Goal: Information Seeking & Learning: Learn about a topic

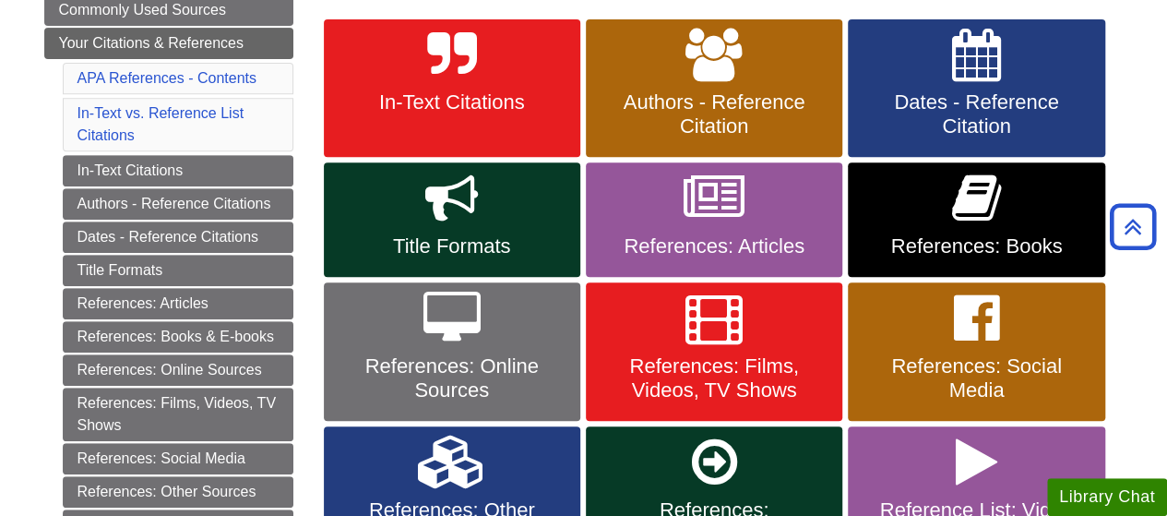
scroll to position [331, 0]
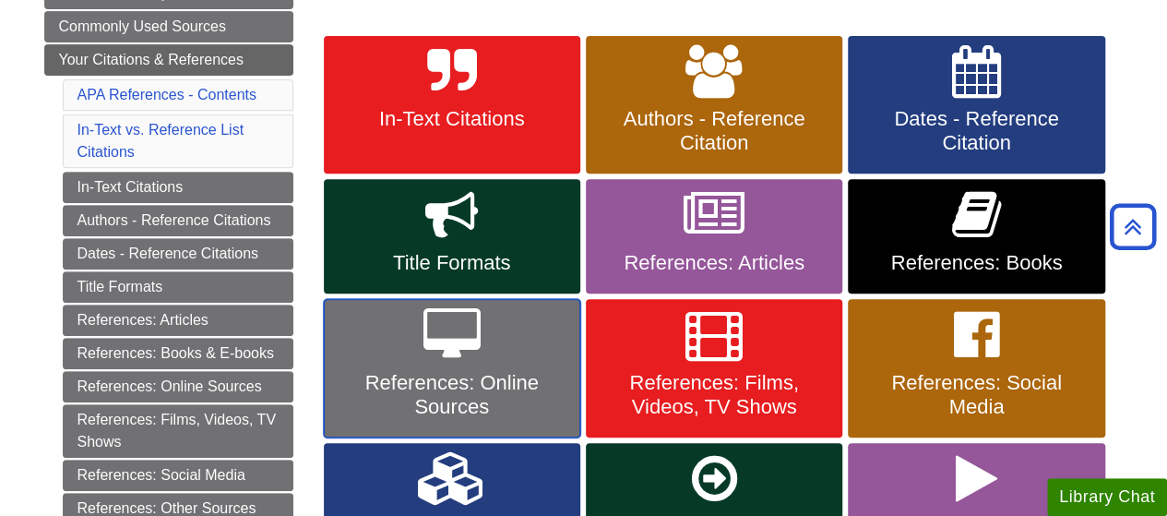
click at [458, 401] on span "References: Online Sources" at bounding box center [452, 395] width 229 height 48
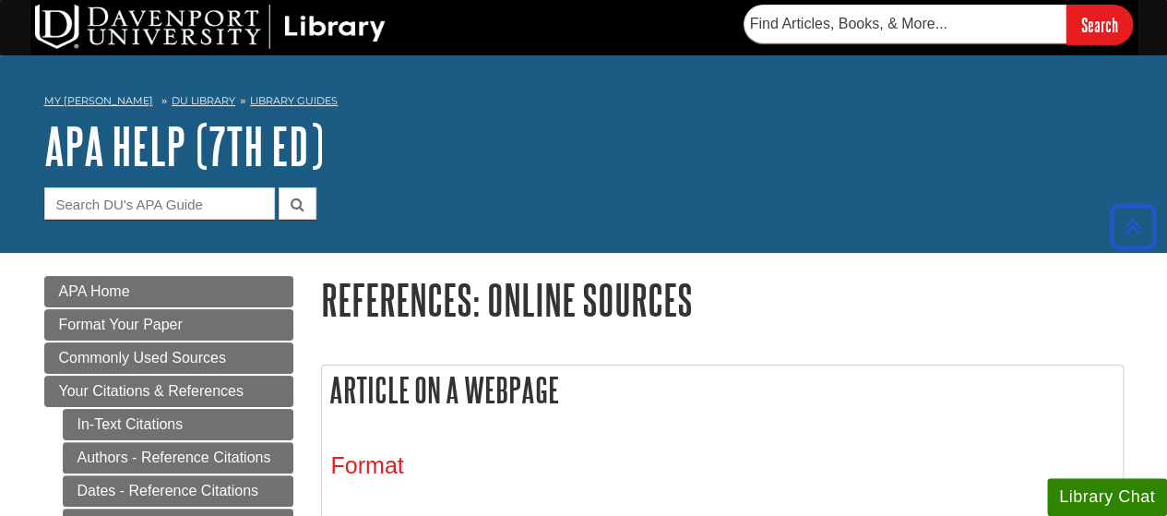
scroll to position [196, 0]
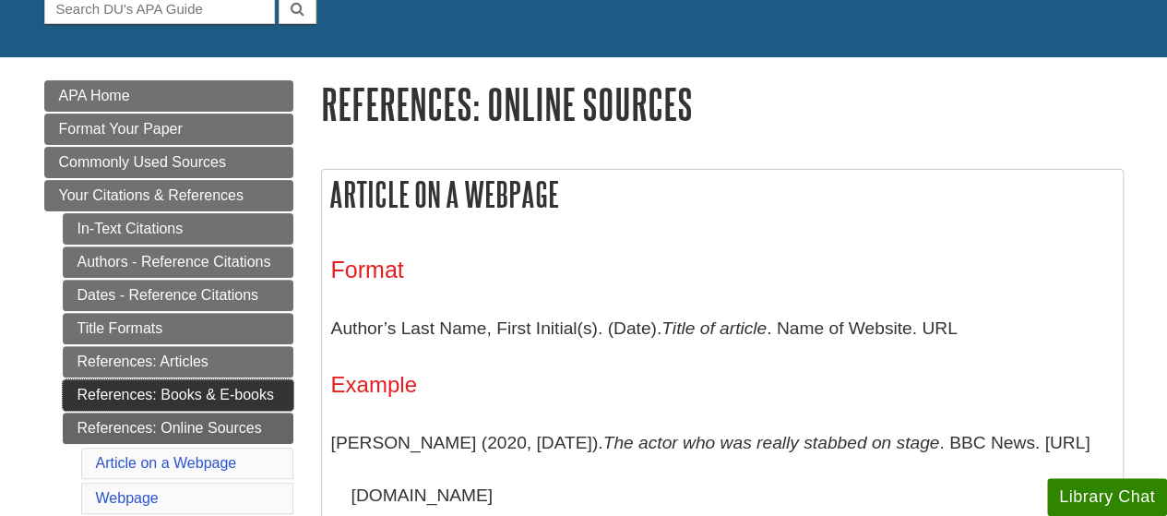
click at [215, 385] on link "References: Books & E-books" at bounding box center [178, 394] width 231 height 31
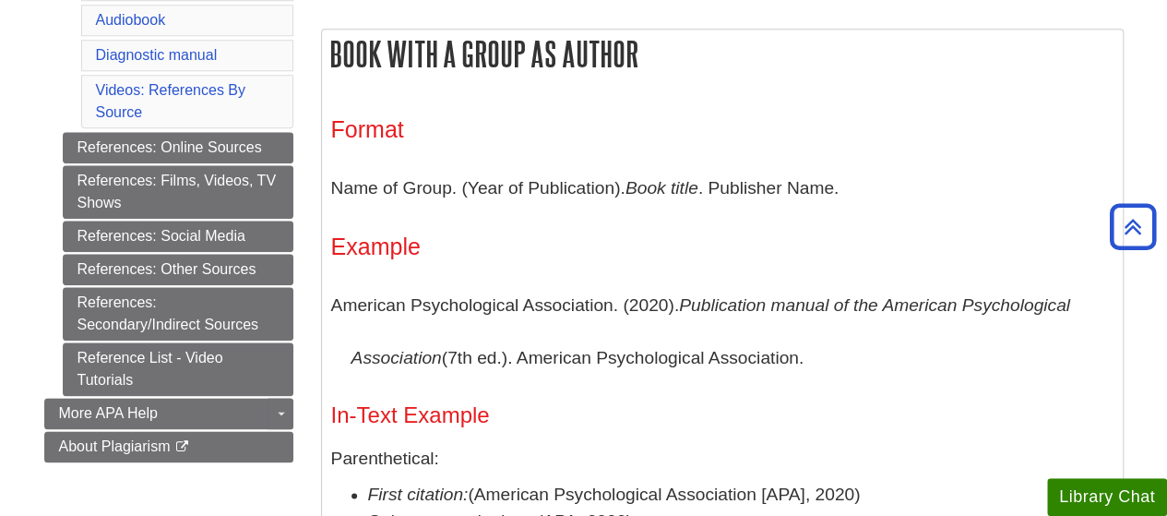
scroll to position [1208, 0]
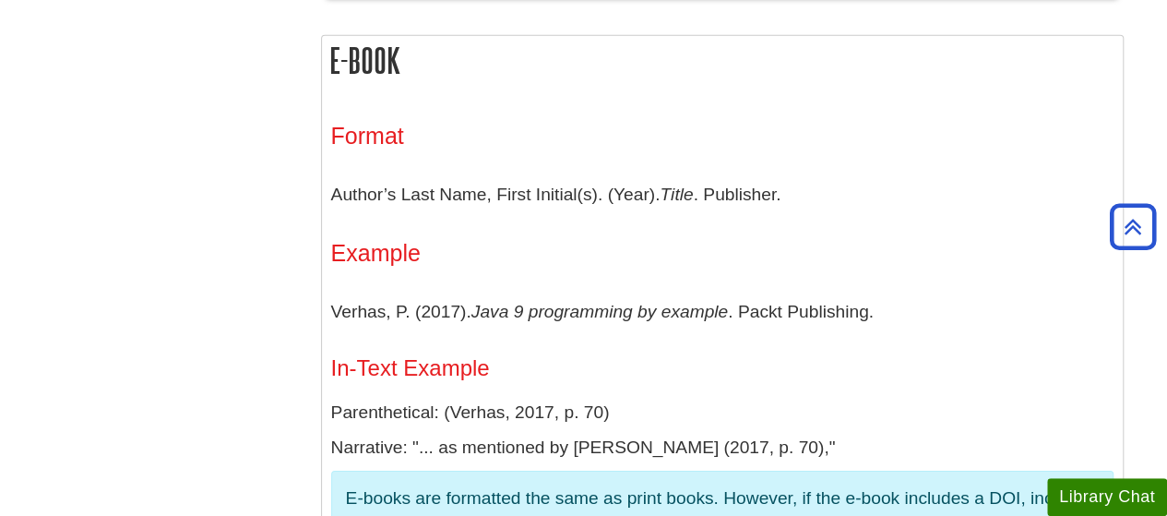
scroll to position [2978, 0]
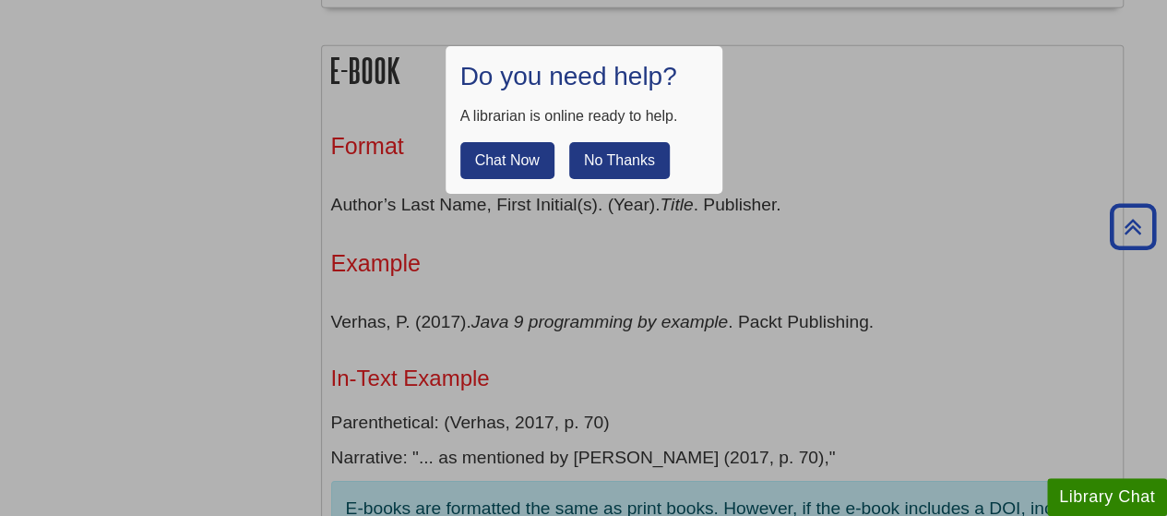
click at [593, 161] on button "No Thanks" at bounding box center [619, 160] width 101 height 37
